Goal: Communication & Community: Share content

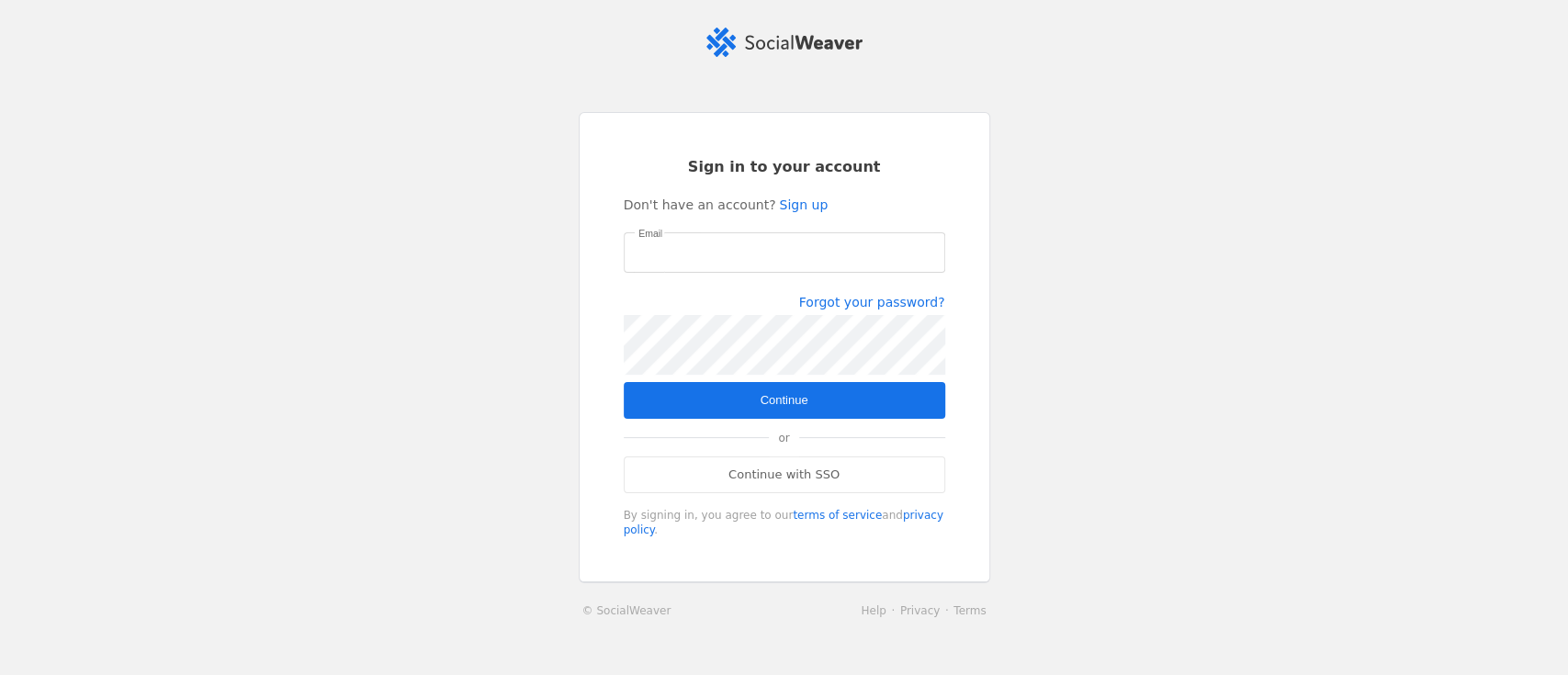
type input "[EMAIL_ADDRESS][DOMAIN_NAME]"
click at [803, 408] on span "submit" at bounding box center [784, 400] width 322 height 37
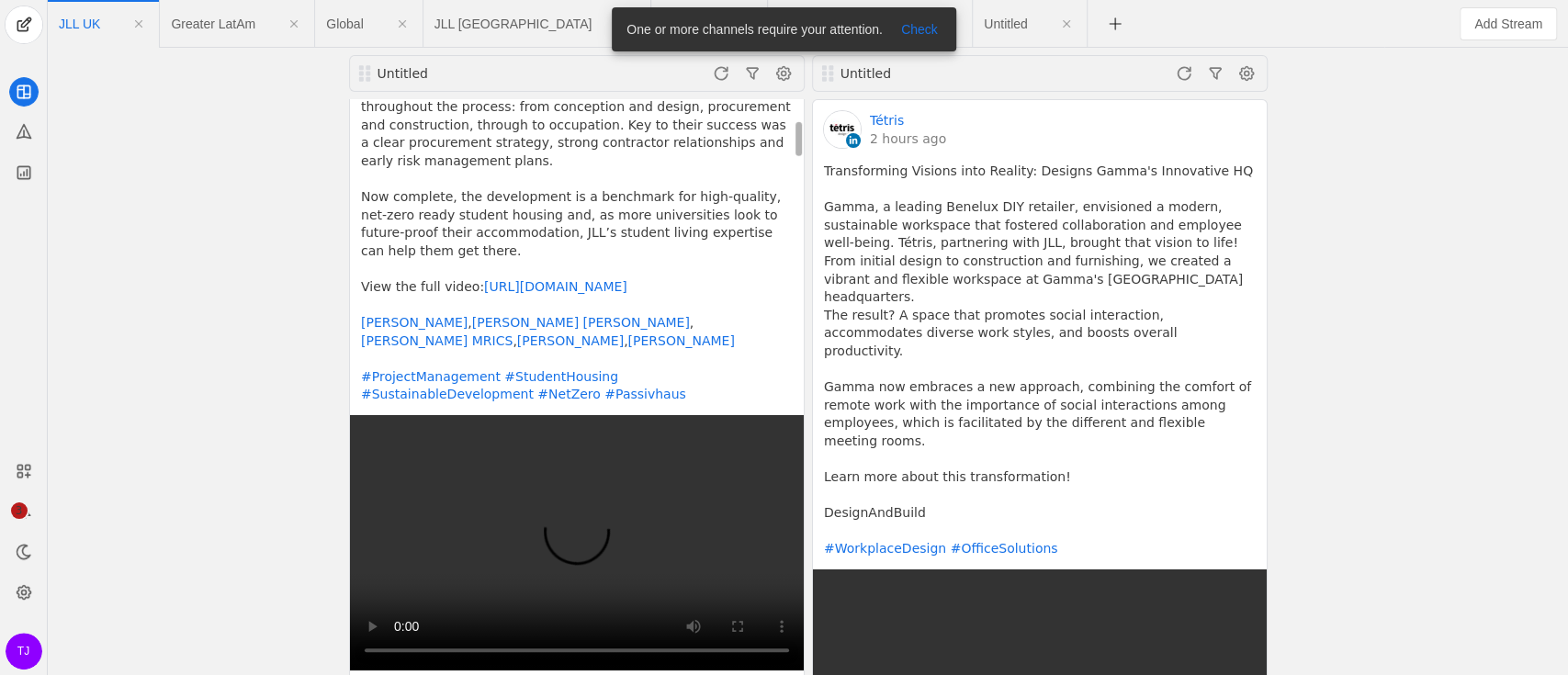
scroll to position [367, 0]
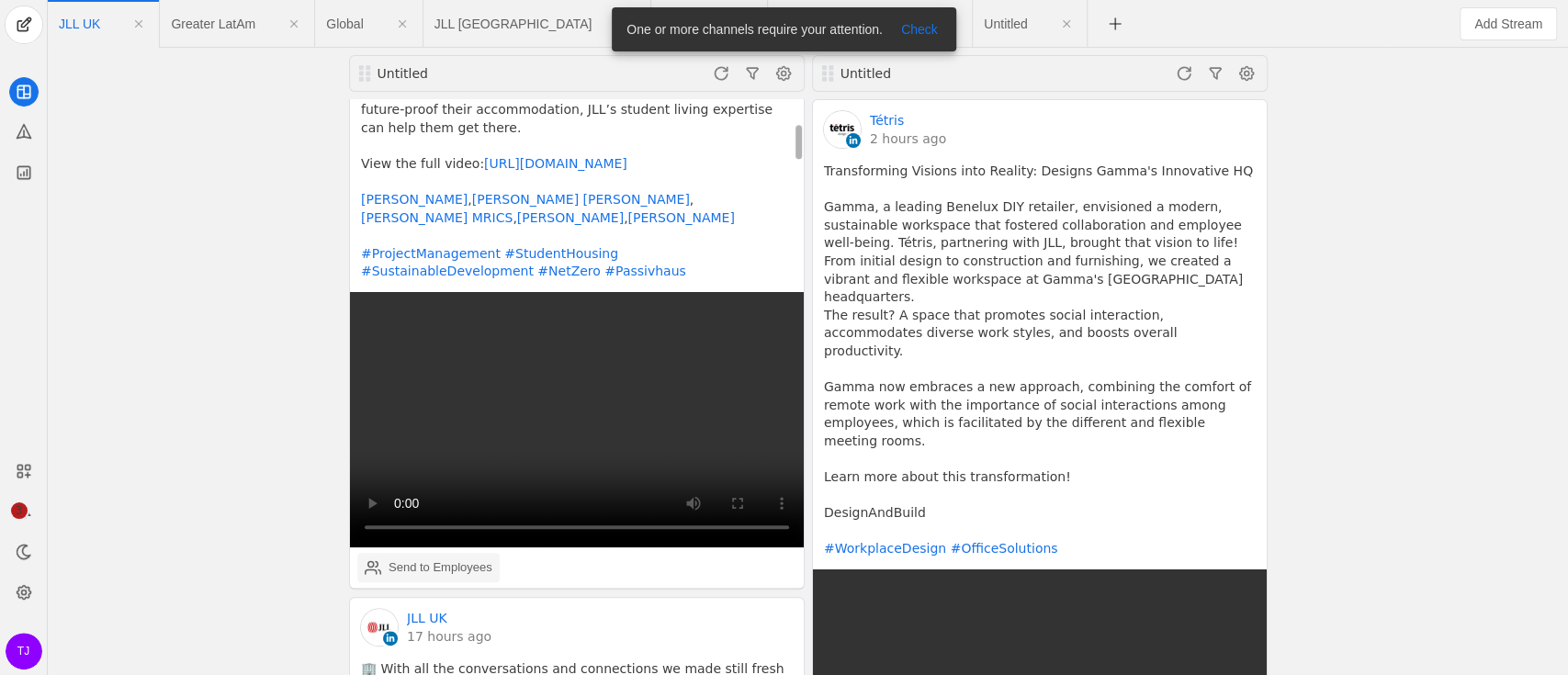
click at [435, 559] on div "Send to Employees" at bounding box center [441, 567] width 104 height 18
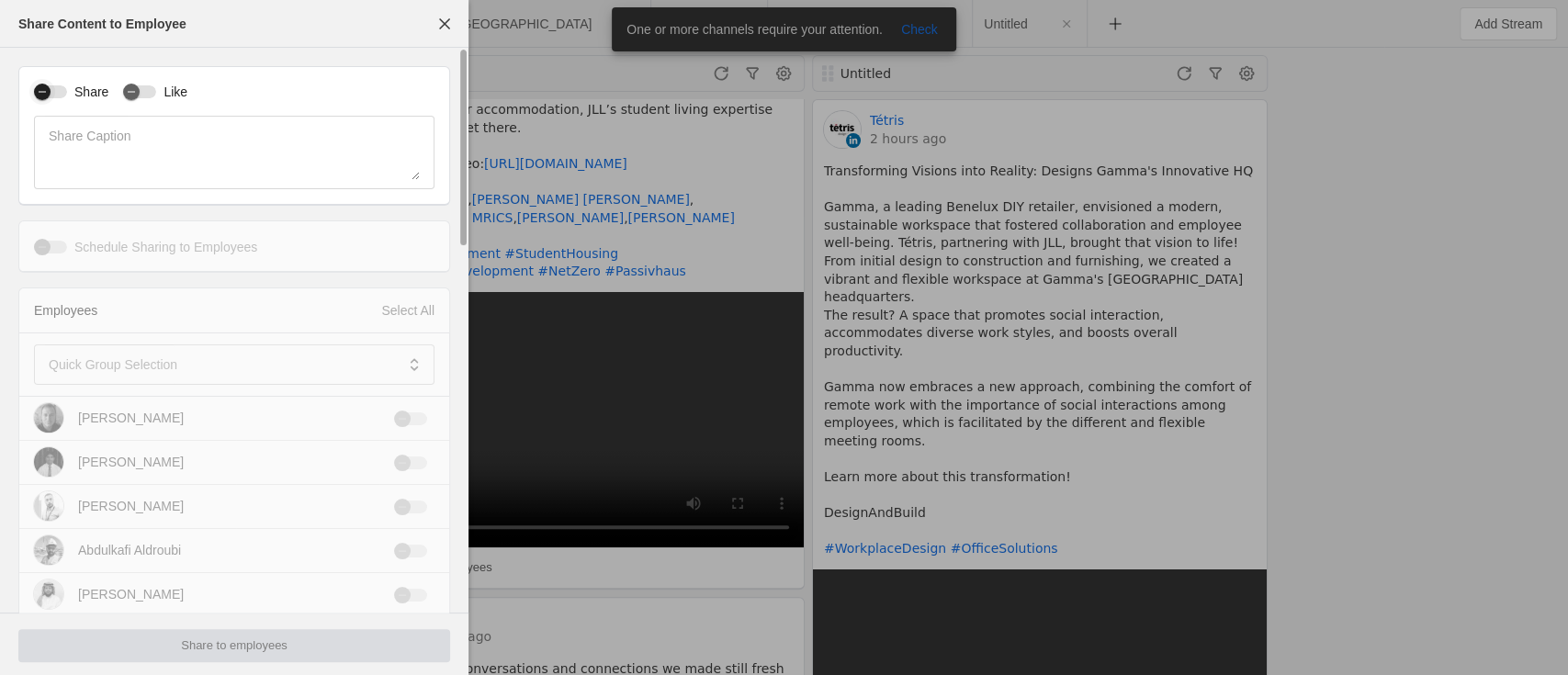
click at [51, 92] on div "button" at bounding box center [42, 93] width 17 height 17
click at [136, 92] on div "button" at bounding box center [131, 93] width 17 height 17
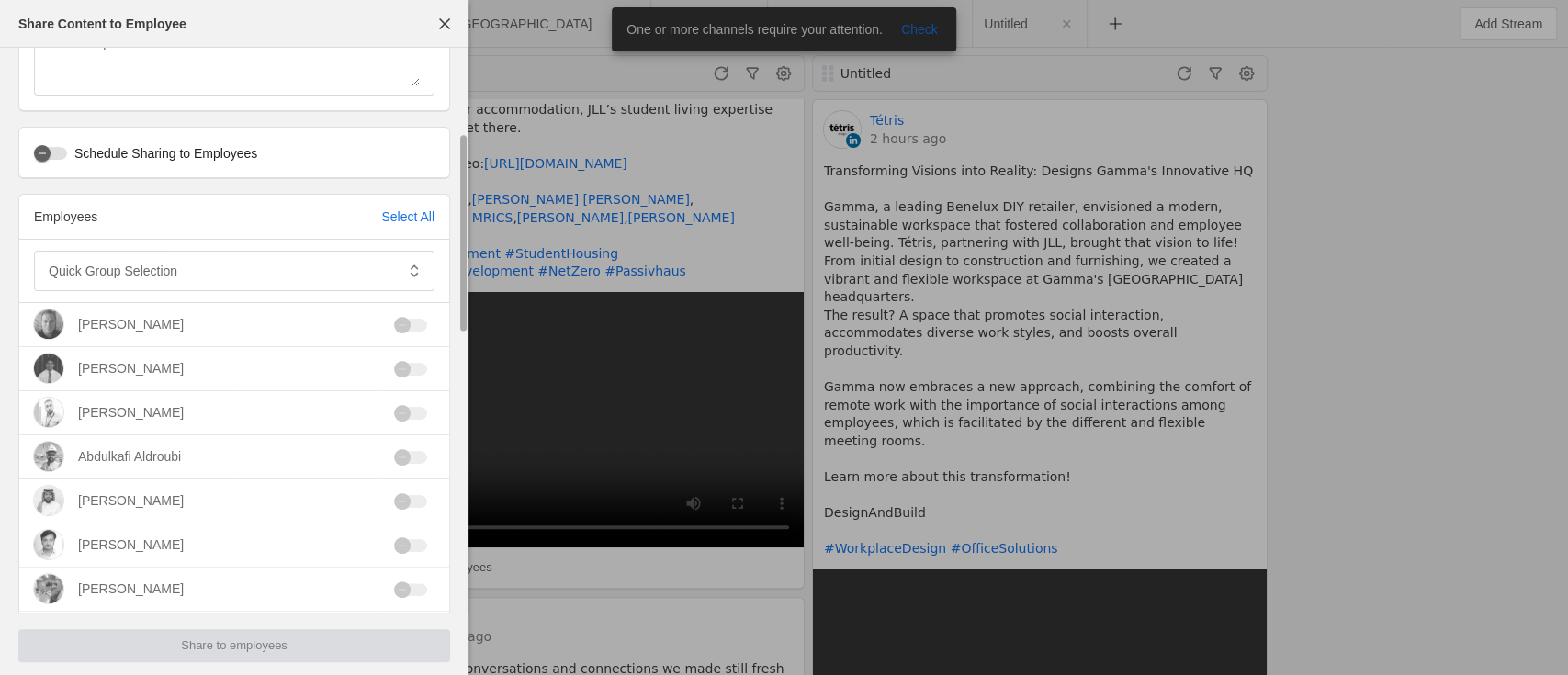
scroll to position [245, 0]
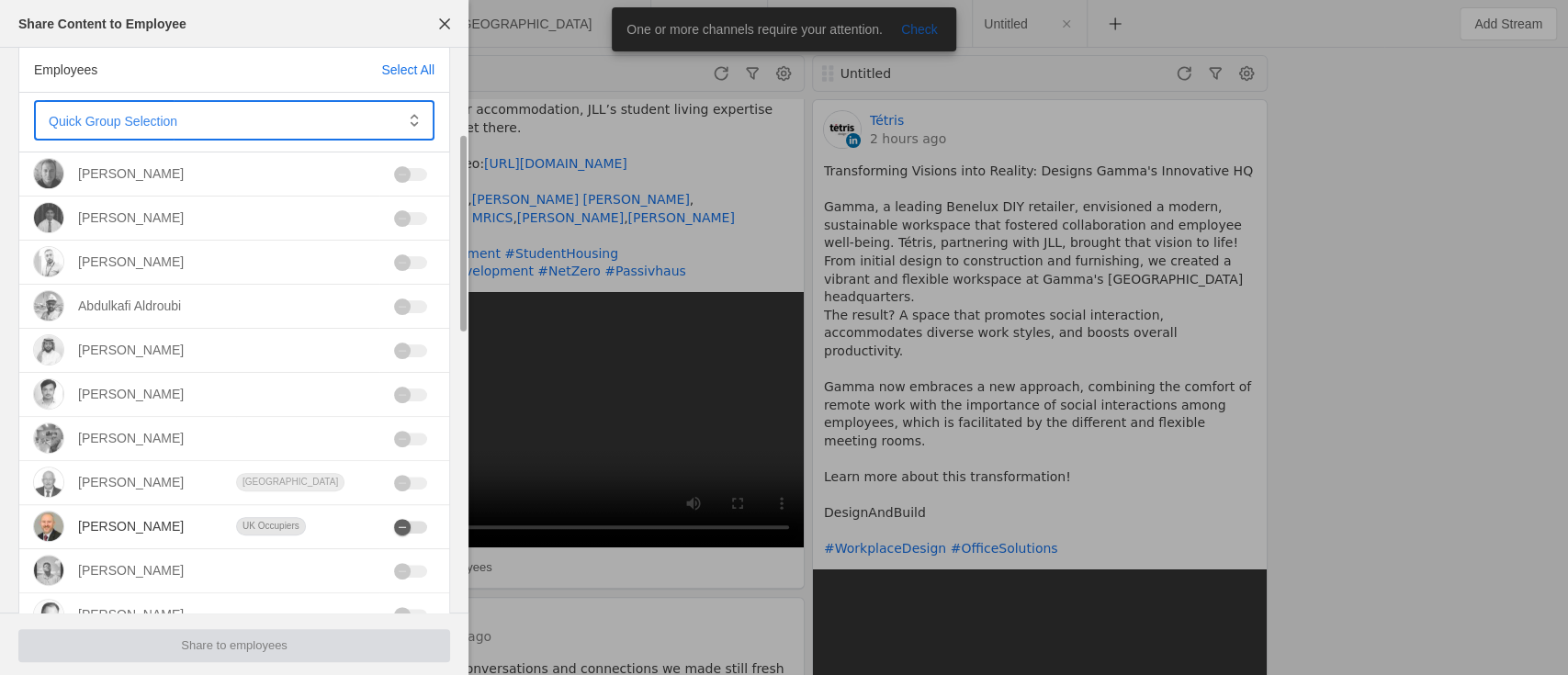
click at [348, 111] on span at bounding box center [222, 120] width 346 height 18
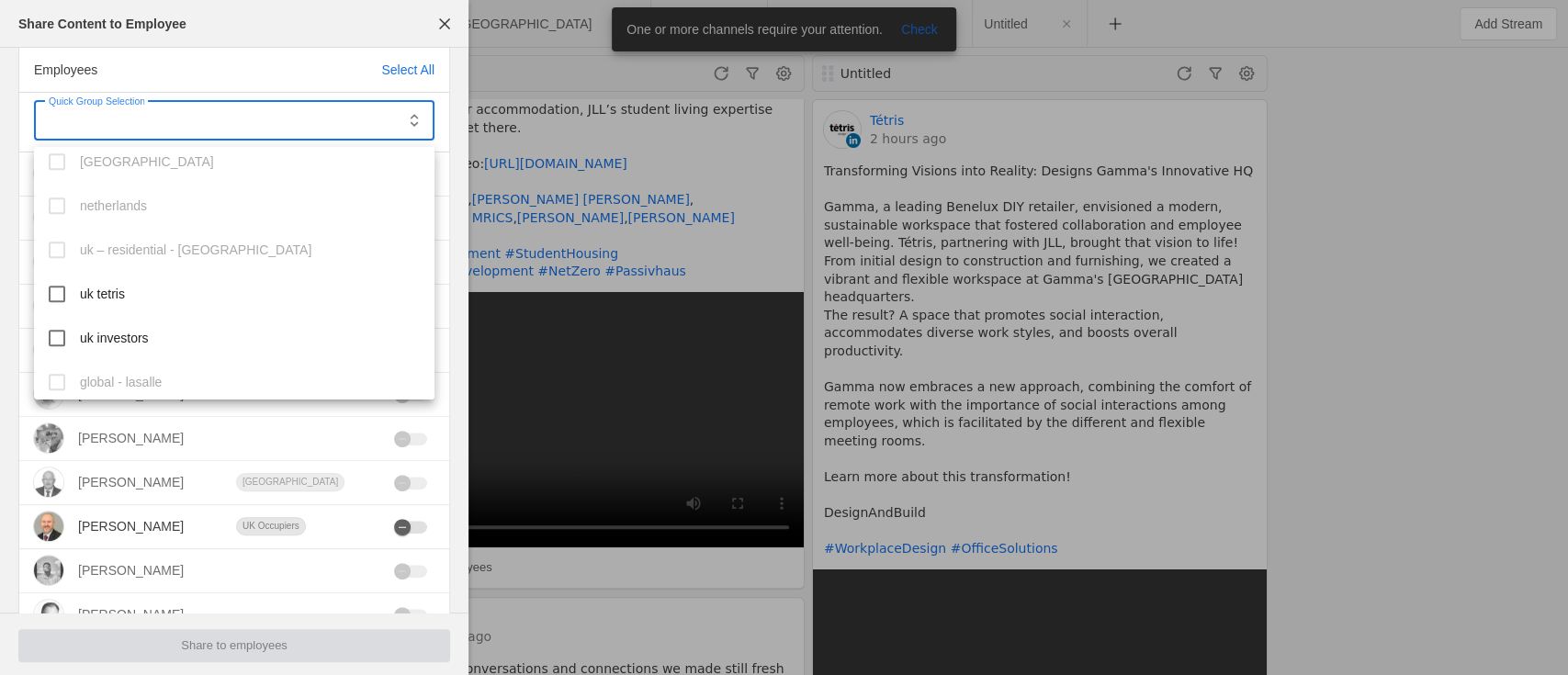
scroll to position [818, 0]
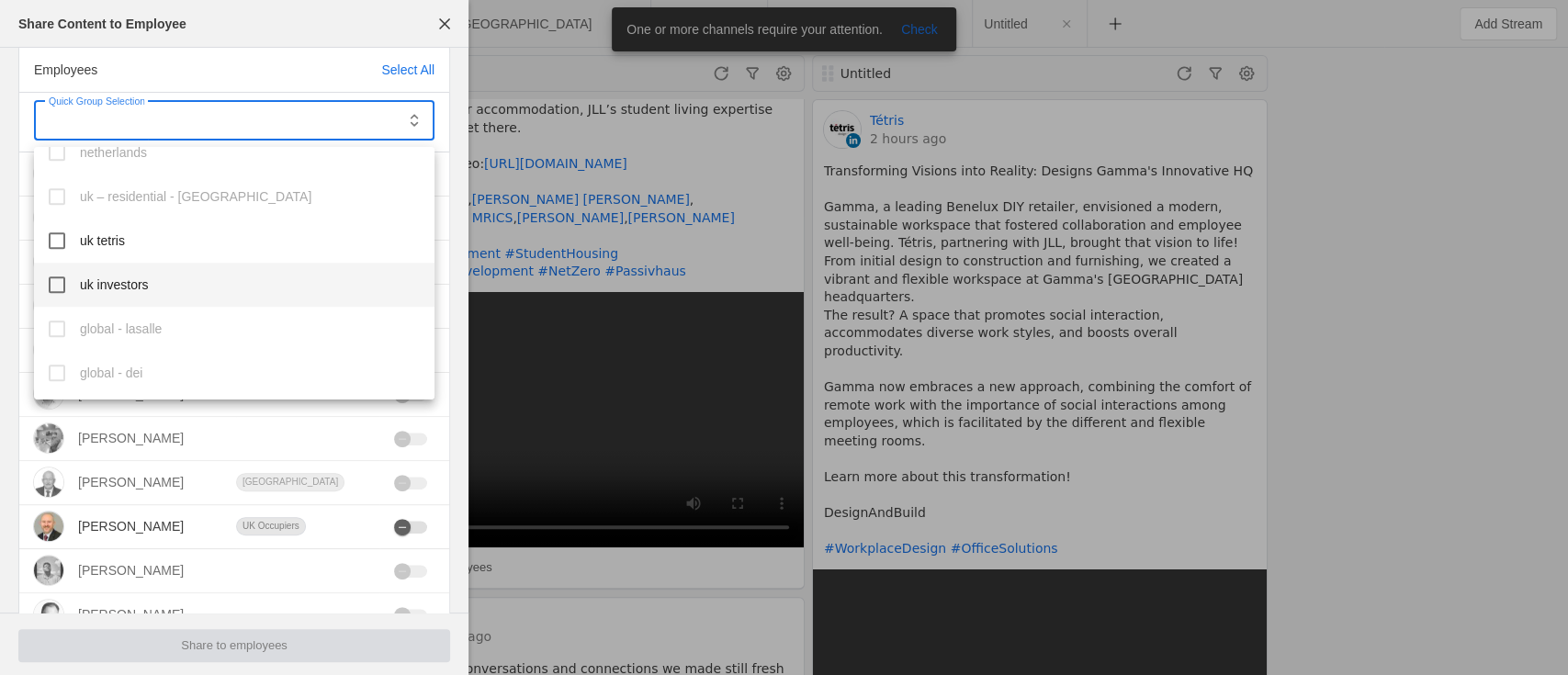
click at [59, 282] on mat-pseudo-checkbox at bounding box center [58, 285] width 17 height 17
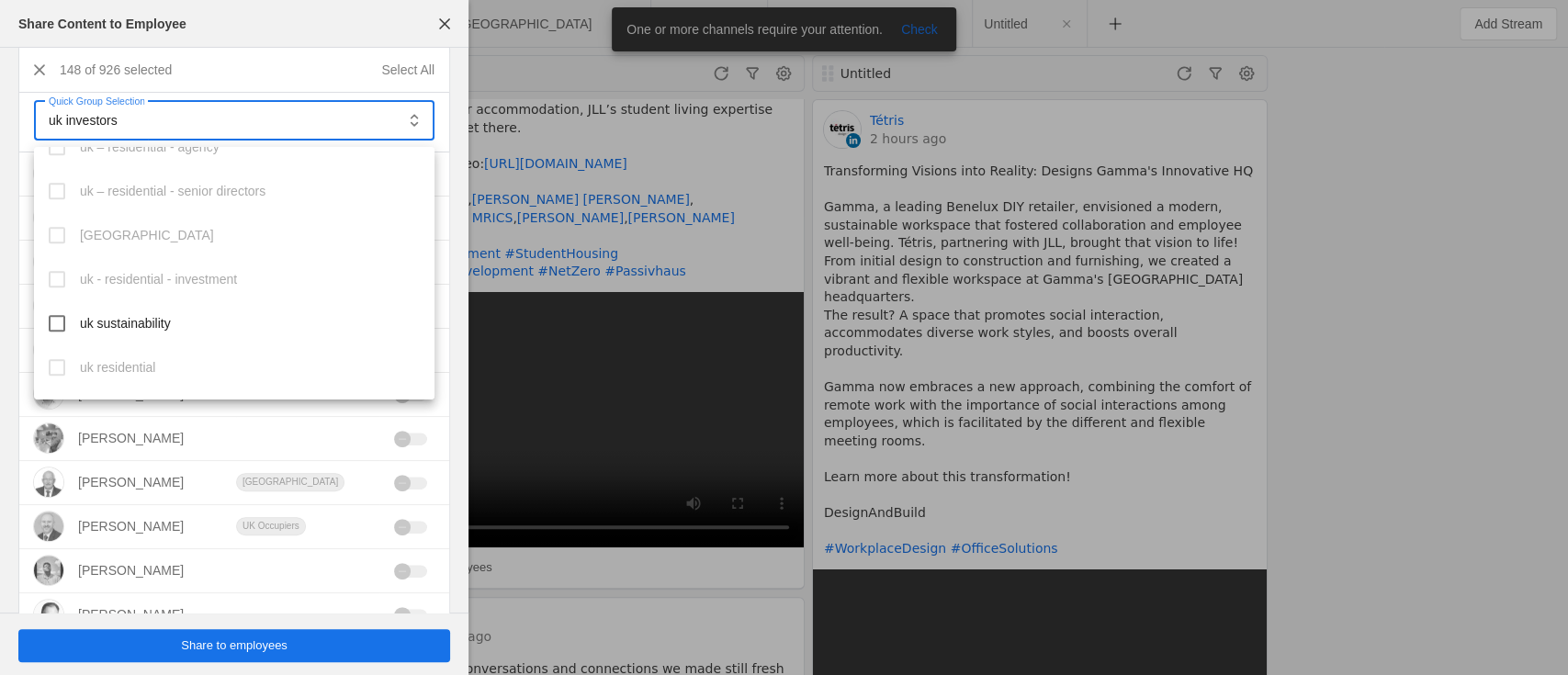
scroll to position [1185, 0]
click at [60, 268] on mat-pseudo-checkbox at bounding box center [58, 270] width 17 height 17
click at [234, 643] on div at bounding box center [784, 337] width 1568 height 675
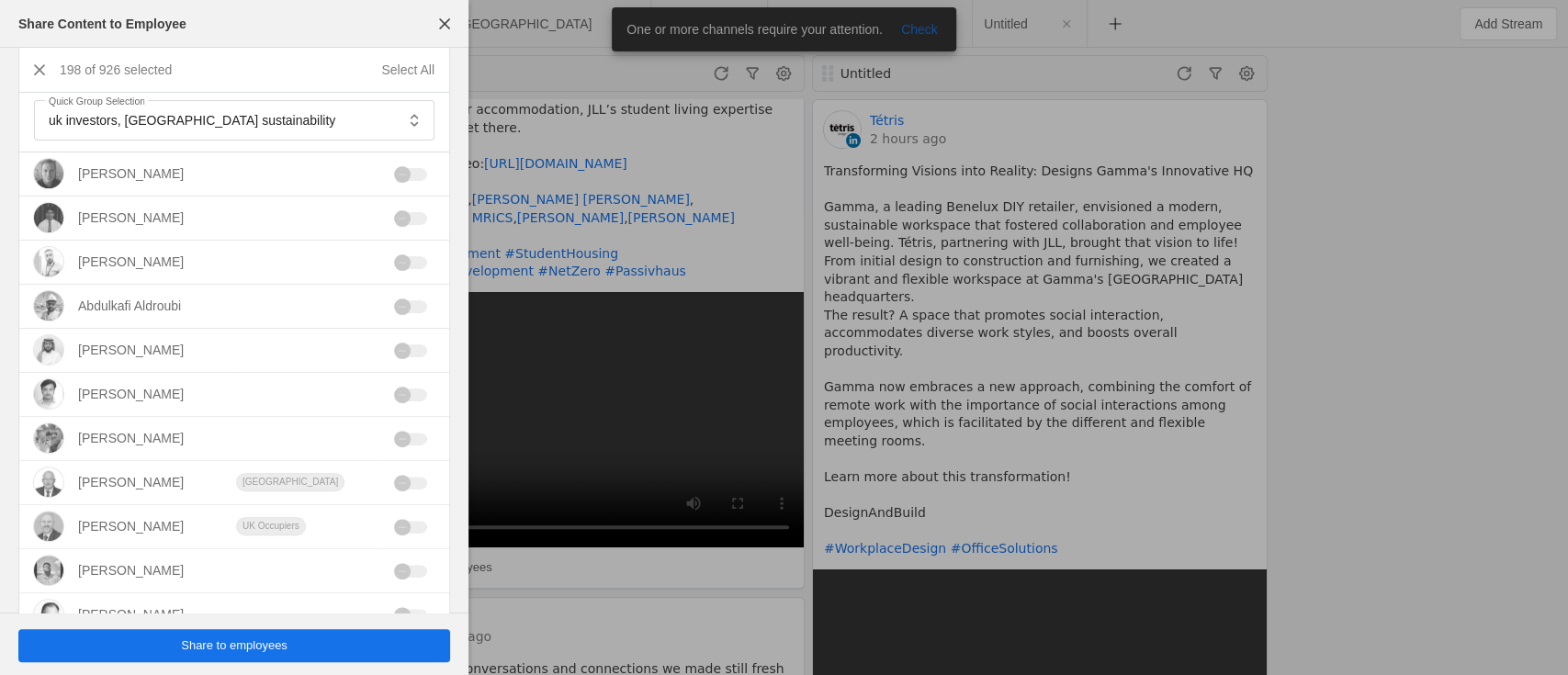
click at [241, 643] on span "Share to employees" at bounding box center [234, 645] width 107 height 18
